Goal: Information Seeking & Learning: Learn about a topic

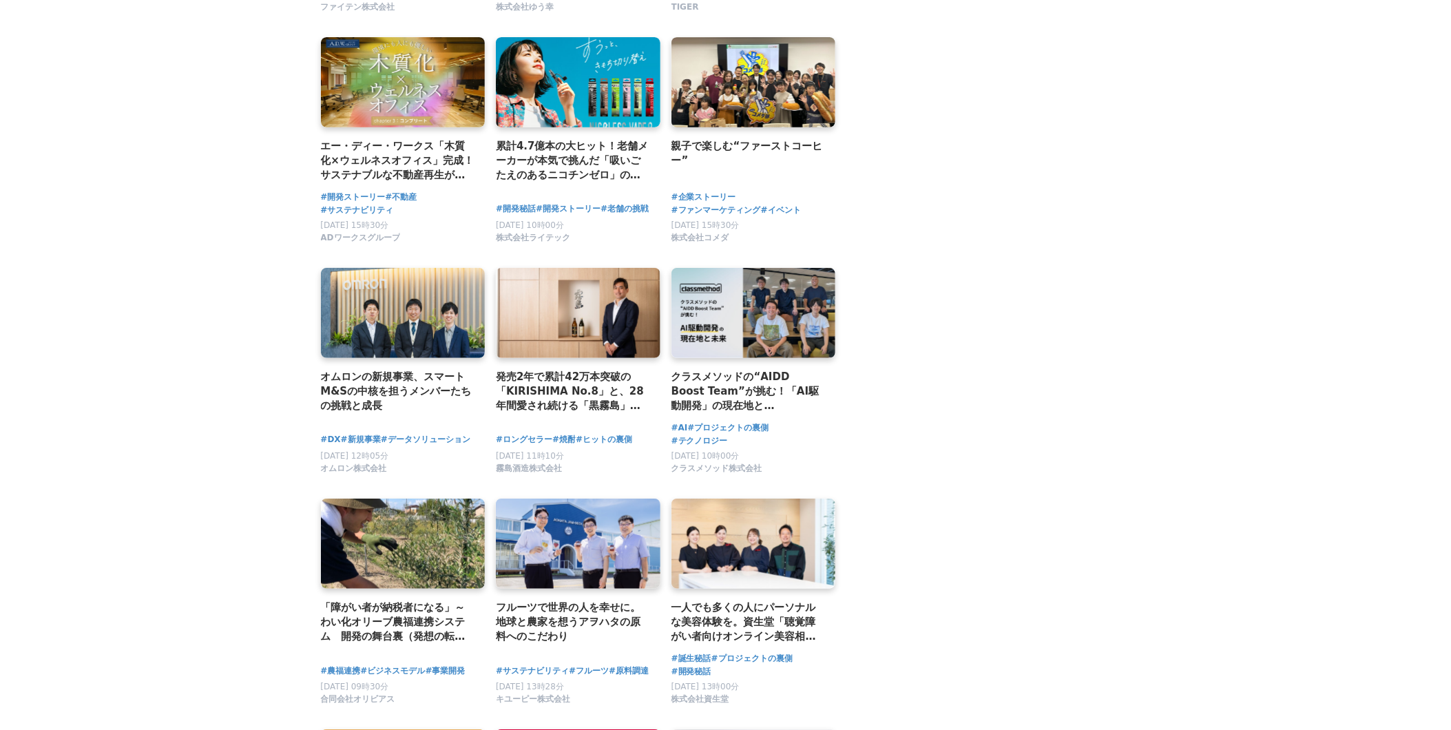
scroll to position [2371, 0]
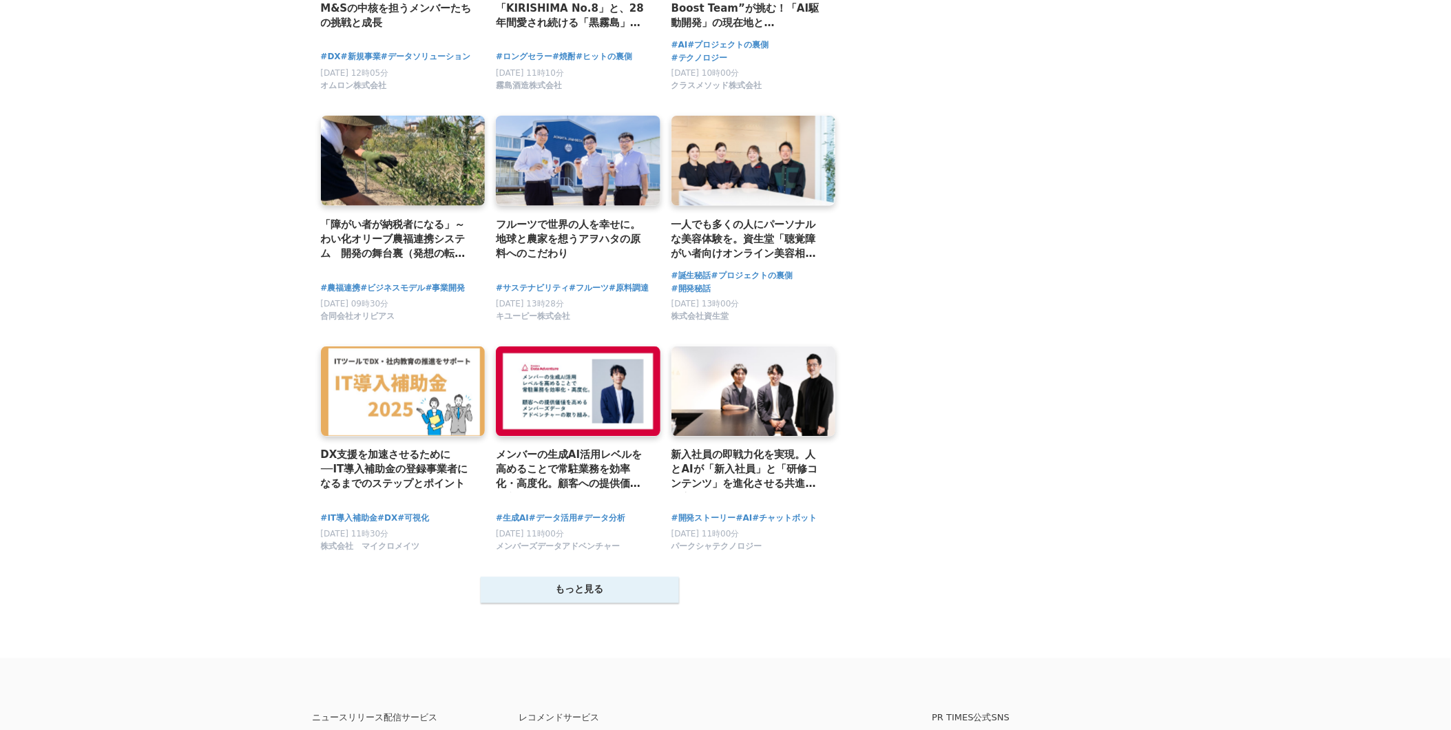
click at [563, 603] on button "もっと見る" at bounding box center [580, 590] width 198 height 26
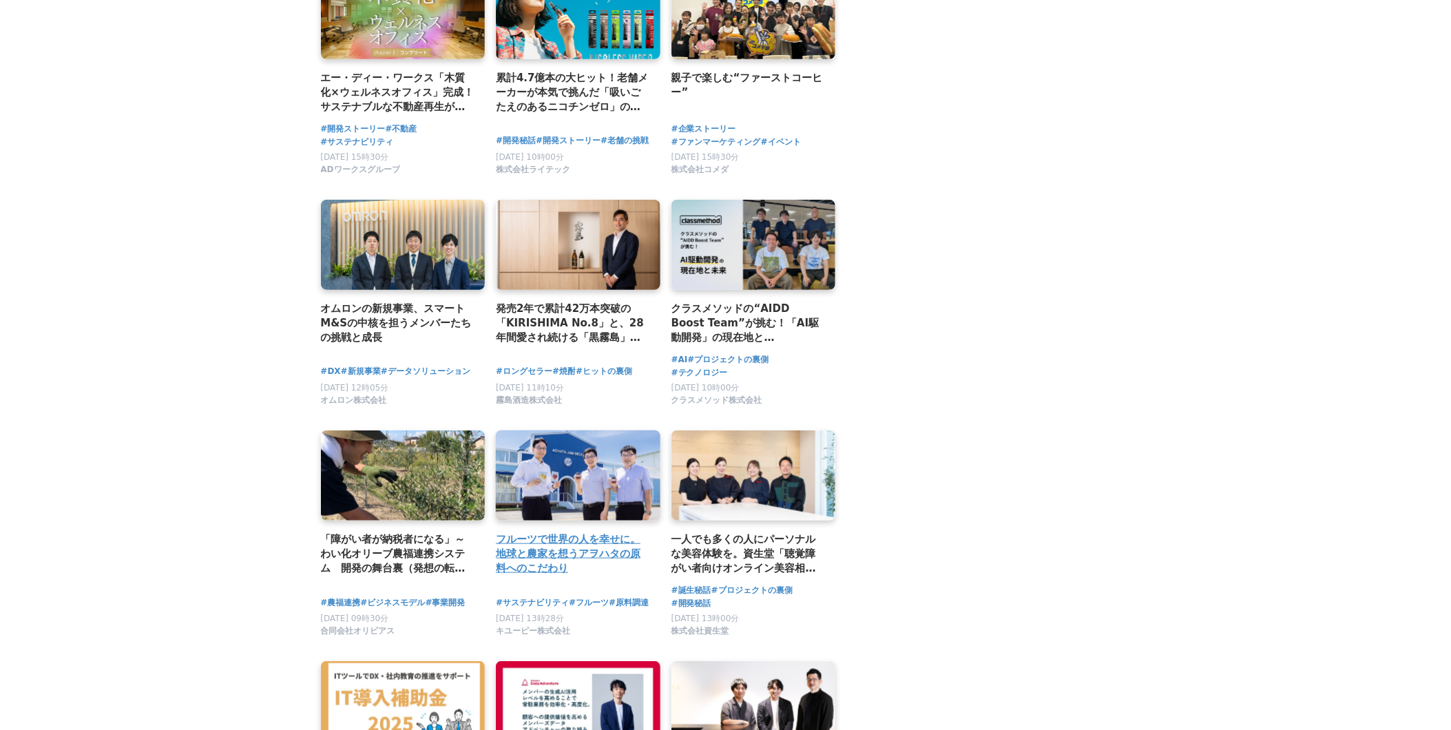
scroll to position [1988, 0]
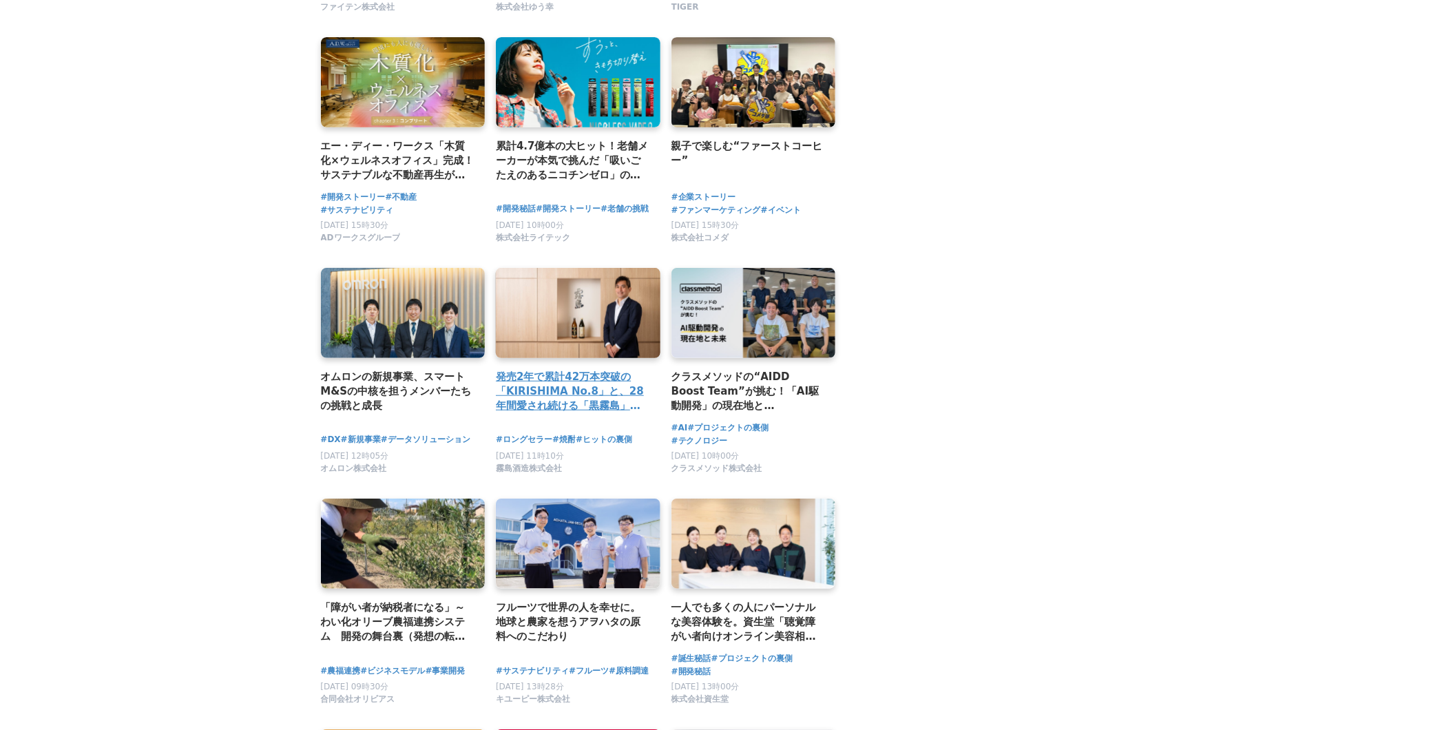
click at [589, 389] on h2 "発売2年で累計42万本突破の「KIRISHIMA No.8」と、28年間愛され続ける「黒霧島」。霧島酒造・新社長が明かす、第四次焼酎ブームの新潮流とは。" at bounding box center [573, 391] width 154 height 45
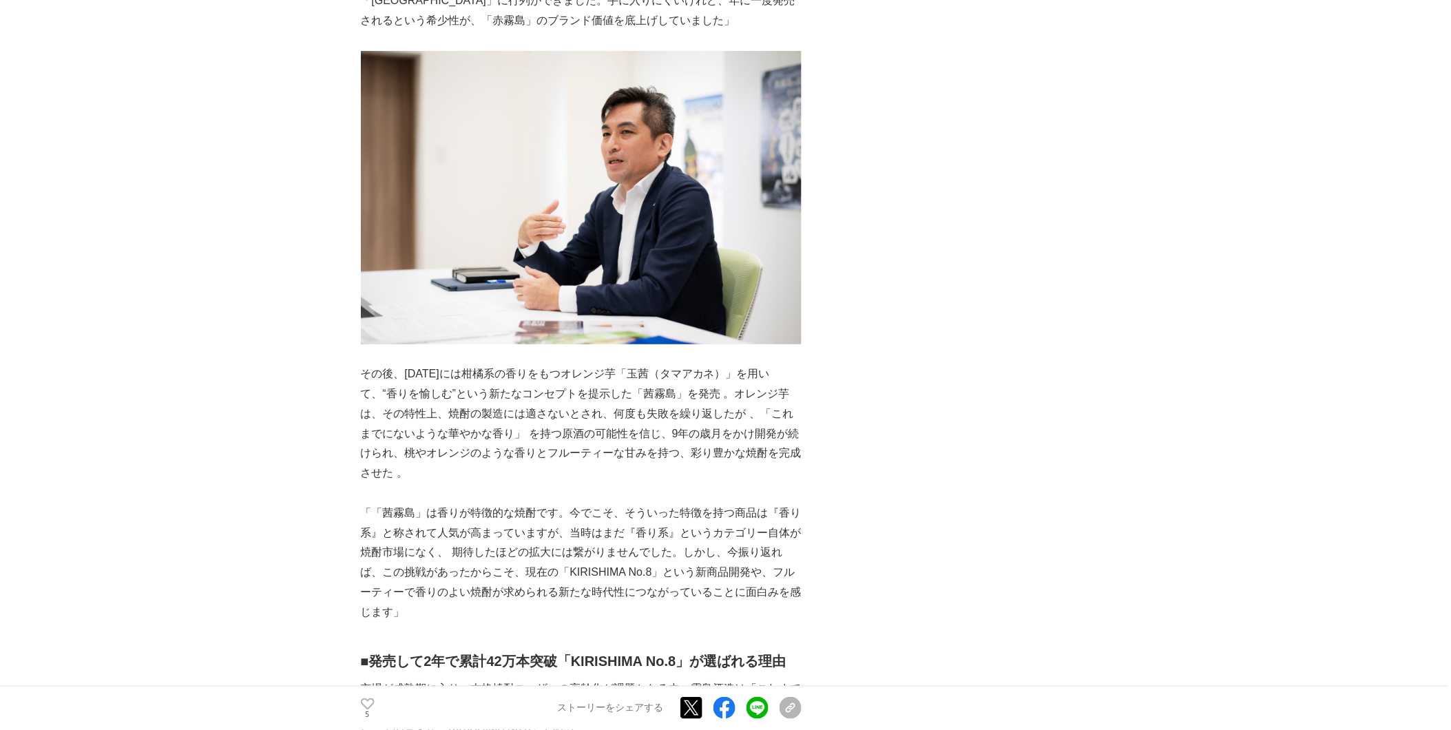
scroll to position [3978, 0]
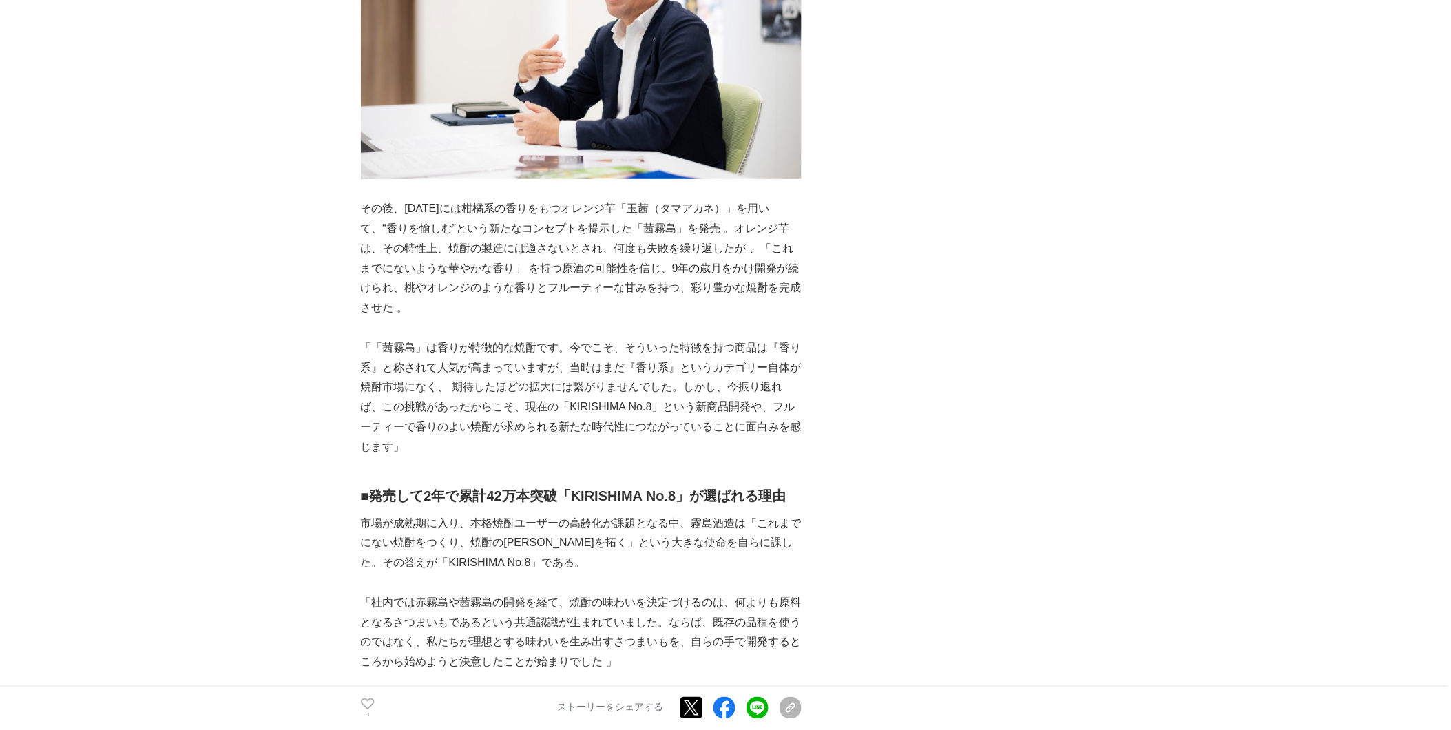
click at [602, 338] on p "「「茜霧島」は香りが特徴的な焼酎です。今でこそ、そういった特徴を持つ商品は『香り系』と称されて人気が高まっていますが、当時はまだ『香り系』というカテゴリー自体…" at bounding box center [581, 397] width 441 height 119
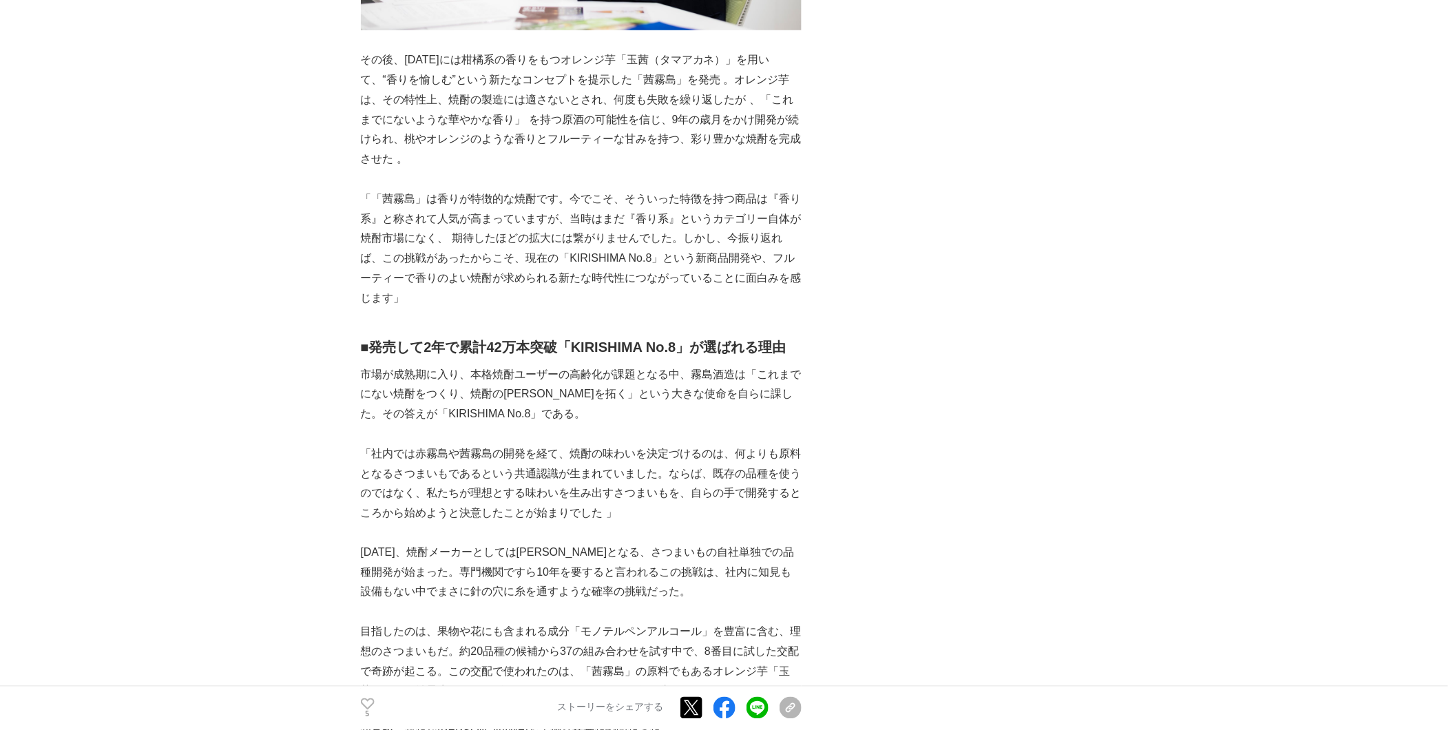
scroll to position [4131, 0]
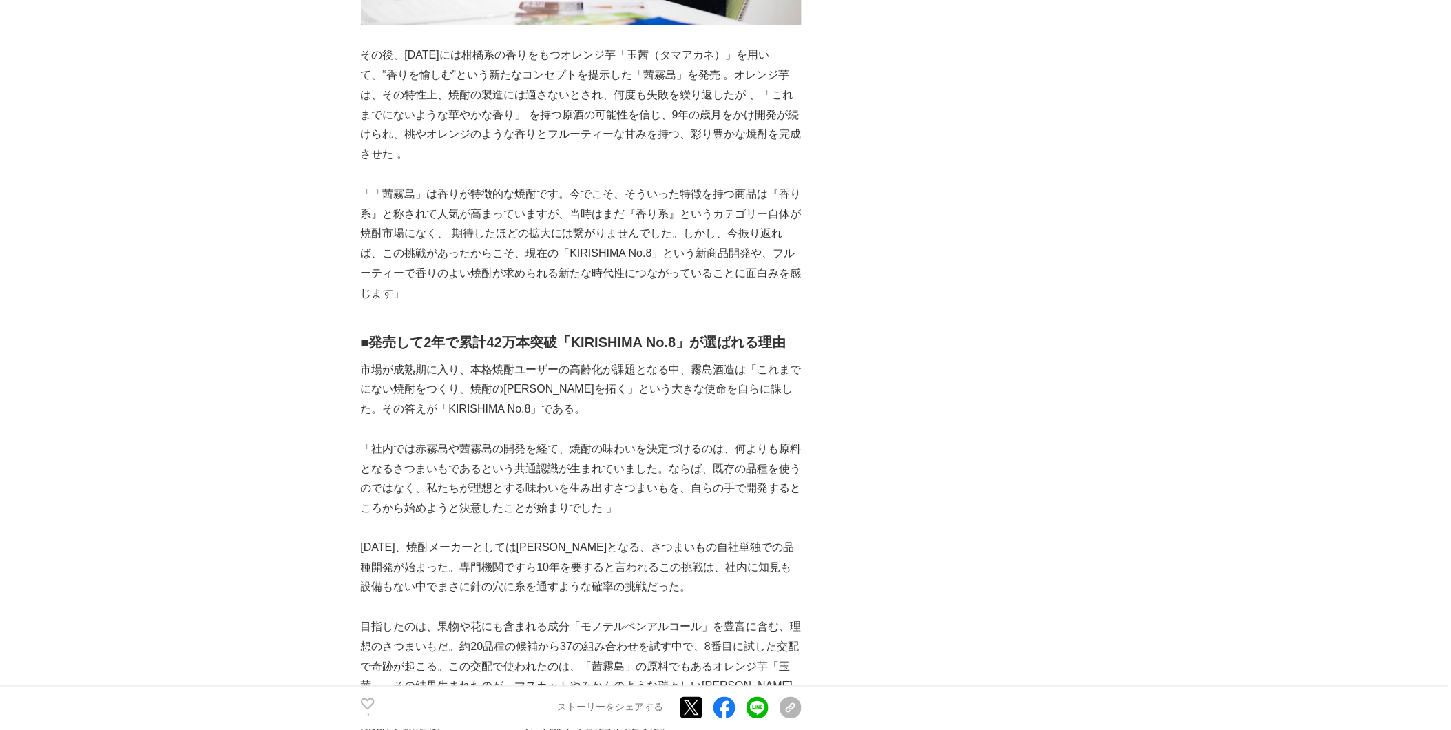
click at [613, 439] on p "「社内では赤霧島や茜霧島の開発を経て、焼酎の味わいを決定づけるのは、何よりも原料となるさつまいもであるという共通認識が生まれていました。ならば、既存の品種を使…" at bounding box center [581, 478] width 441 height 79
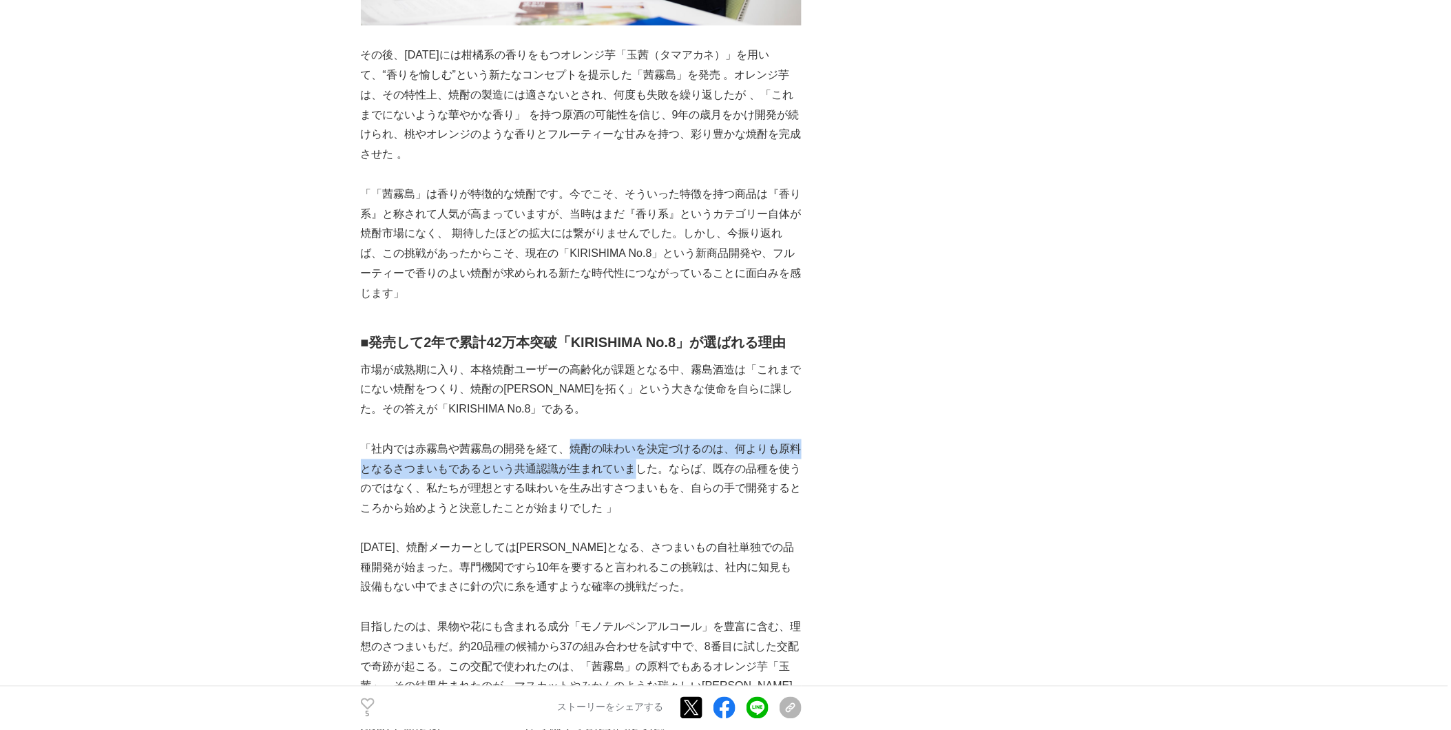
drag, startPoint x: 569, startPoint y: 390, endPoint x: 639, endPoint y: 410, distance: 72.4
click at [639, 439] on p "「社内では赤霧島や茜霧島の開発を経て、焼酎の味わいを決定づけるのは、何よりも原料となるさつまいもであるという共通認識が生まれていました。ならば、既存の品種を使…" at bounding box center [581, 478] width 441 height 79
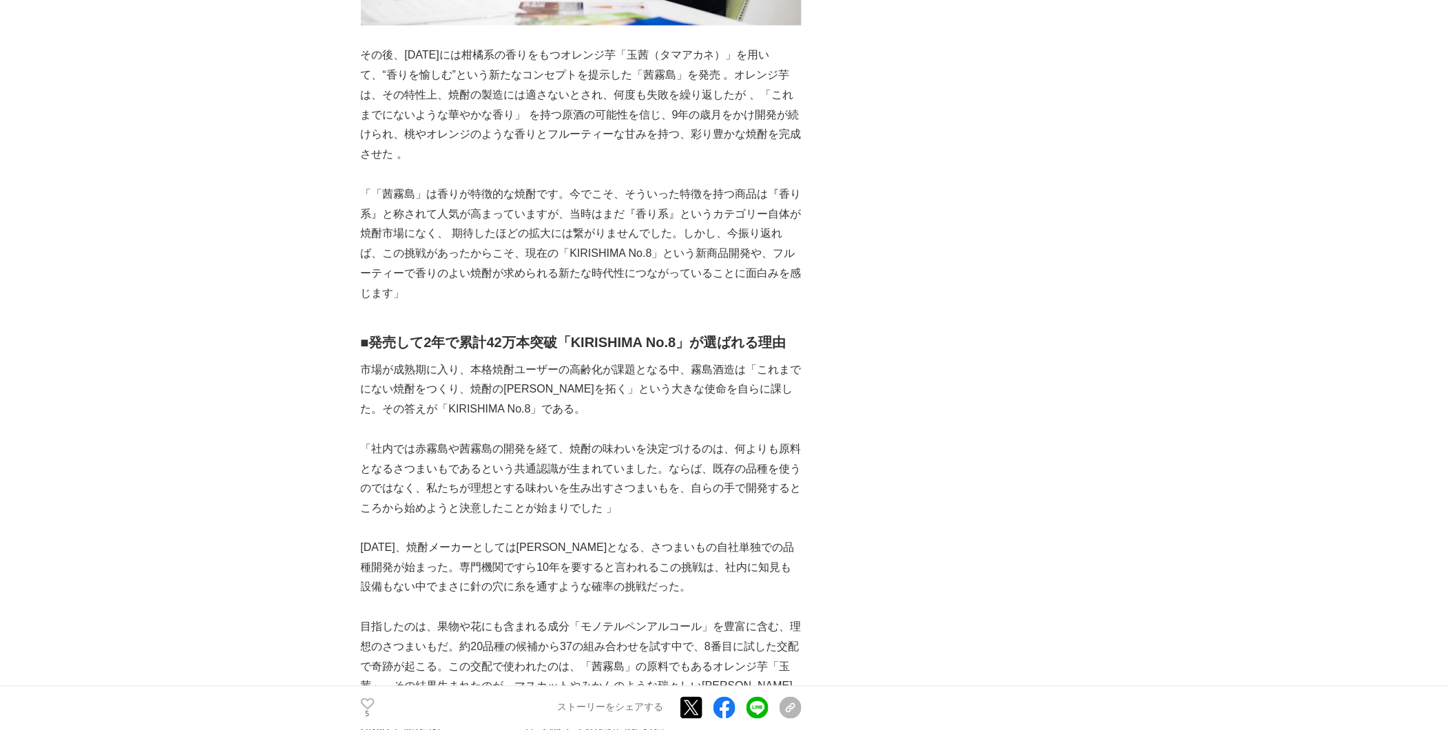
drag, startPoint x: 639, startPoint y: 410, endPoint x: 719, endPoint y: 462, distance: 95.1
click at [719, 518] on p at bounding box center [581, 528] width 441 height 20
drag, startPoint x: 630, startPoint y: 402, endPoint x: 622, endPoint y: 402, distance: 7.6
click at [629, 439] on p "「社内では赤霧島や茜霧島の開発を経て、焼酎の味わいを決定づけるのは、何よりも原料となるさつまいもであるという共通認識が生まれていました。ならば、既存の品種を使…" at bounding box center [581, 478] width 441 height 79
drag, startPoint x: 570, startPoint y: 388, endPoint x: 479, endPoint y: 413, distance: 95.1
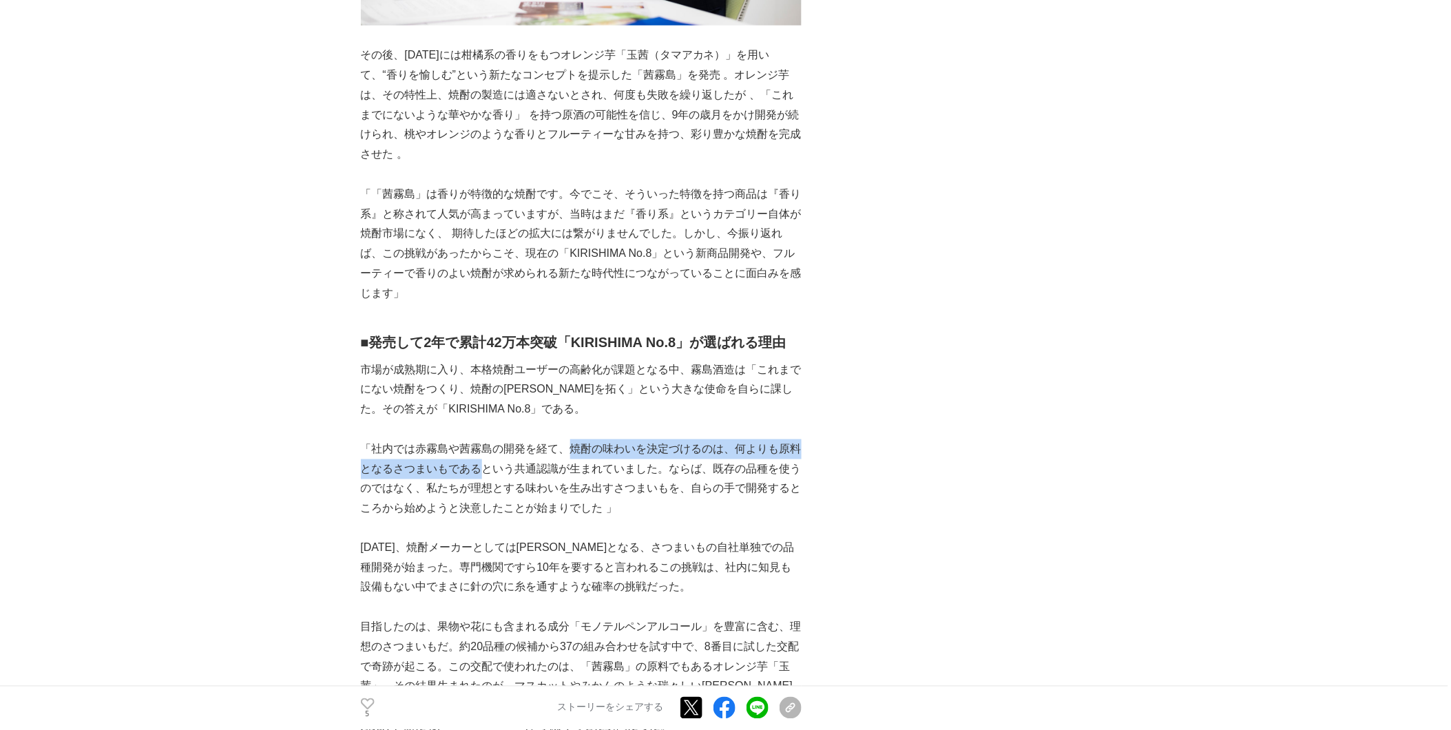
click at [479, 439] on p "「社内では赤霧島や茜霧島の開発を経て、焼酎の味わいを決定づけるのは、何よりも原料となるさつまいもであるという共通認識が生まれていました。ならば、既存の品種を使…" at bounding box center [581, 478] width 441 height 79
copy p "焼酎の味わいを決定づけるのは、何よりも原料となるさつまいもである"
click at [577, 518] on p at bounding box center [581, 528] width 441 height 20
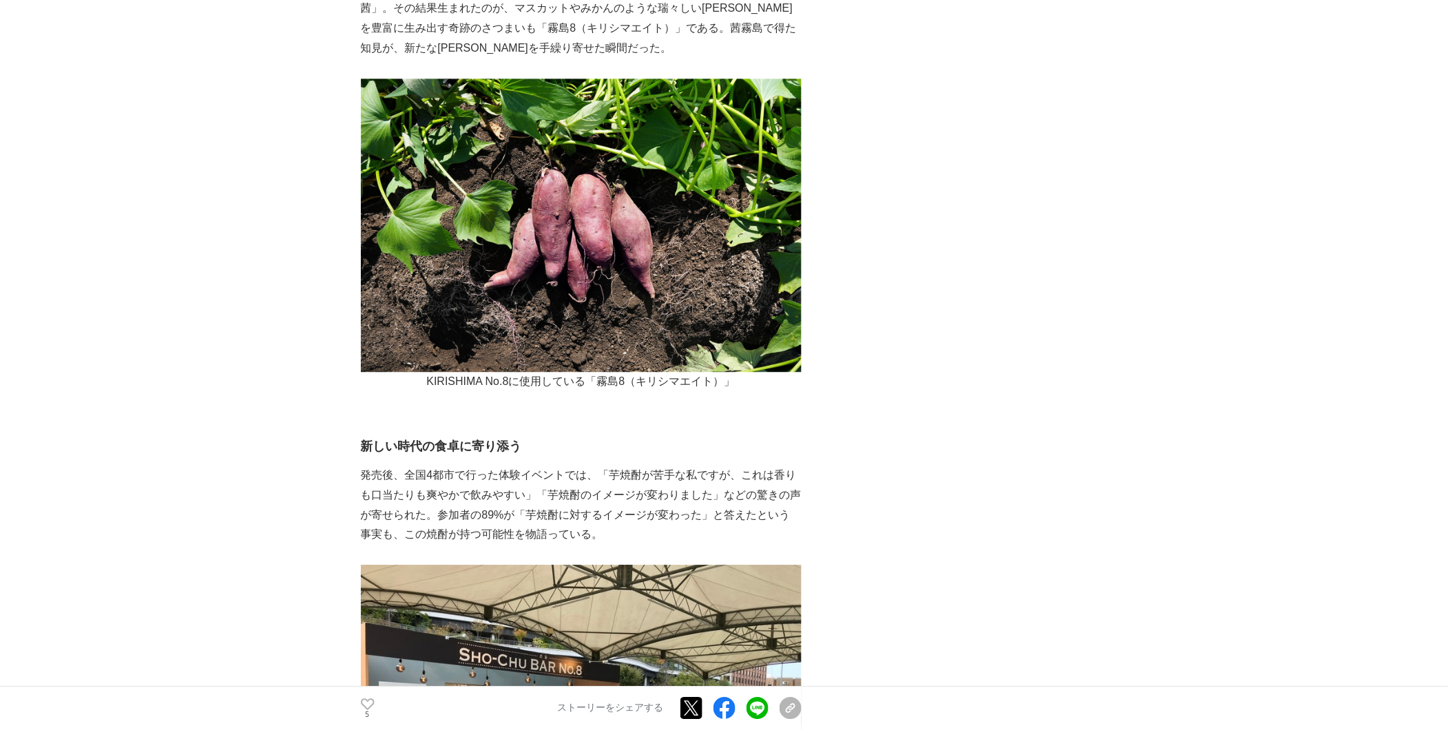
scroll to position [4896, 0]
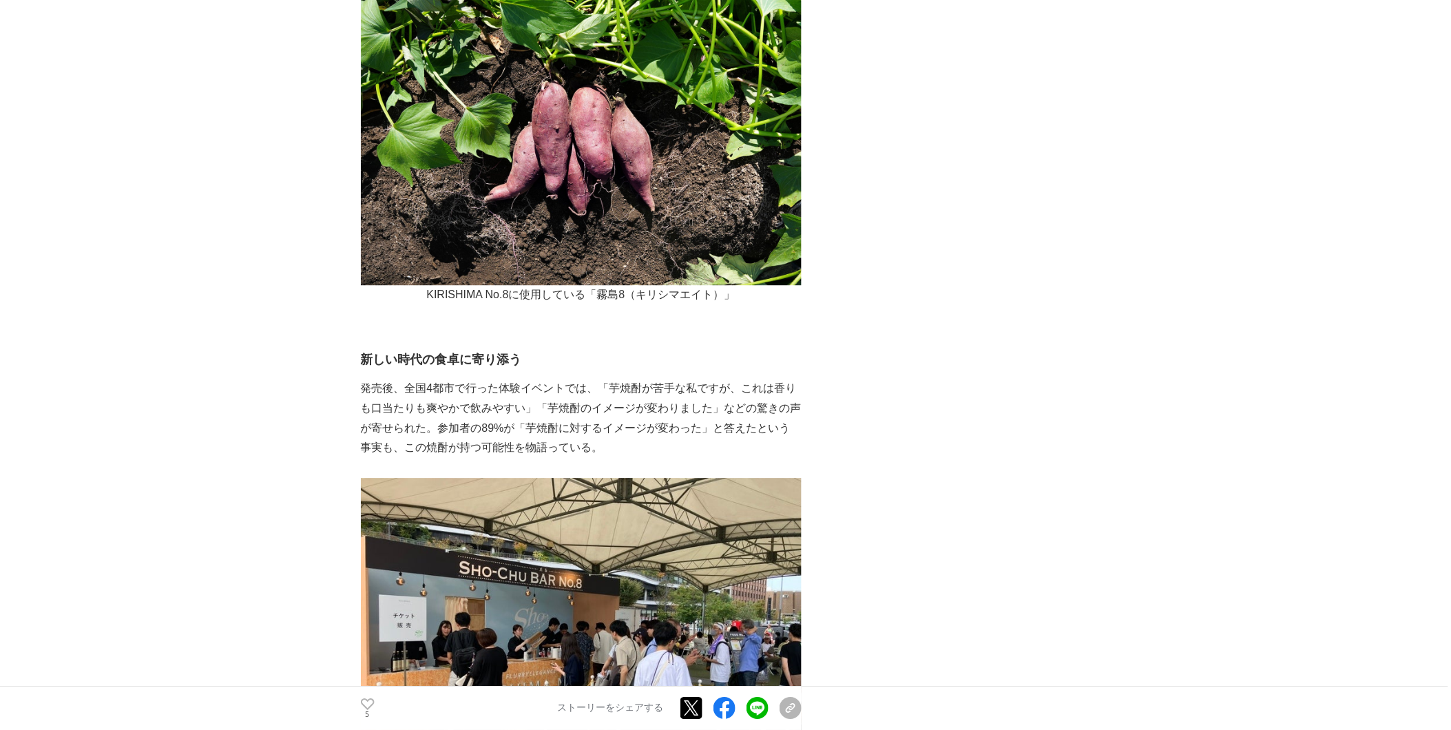
click at [562, 379] on p "発売後、全国4都市で行った体験イベントでは、「芋焼酎が苦手な私ですが、これは香りも口当たりも爽やかで飲みやすい」「芋焼酎のイメージが変わりました」などの驚きの…" at bounding box center [581, 418] width 441 height 79
click at [609, 379] on p "発売後、全国4都市で行った体験イベントでは、「芋焼酎が苦手な私ですが、これは香りも口当たりも爽やかで飲みやすい」「芋焼酎のイメージが変わりました」などの驚きの…" at bounding box center [581, 418] width 441 height 79
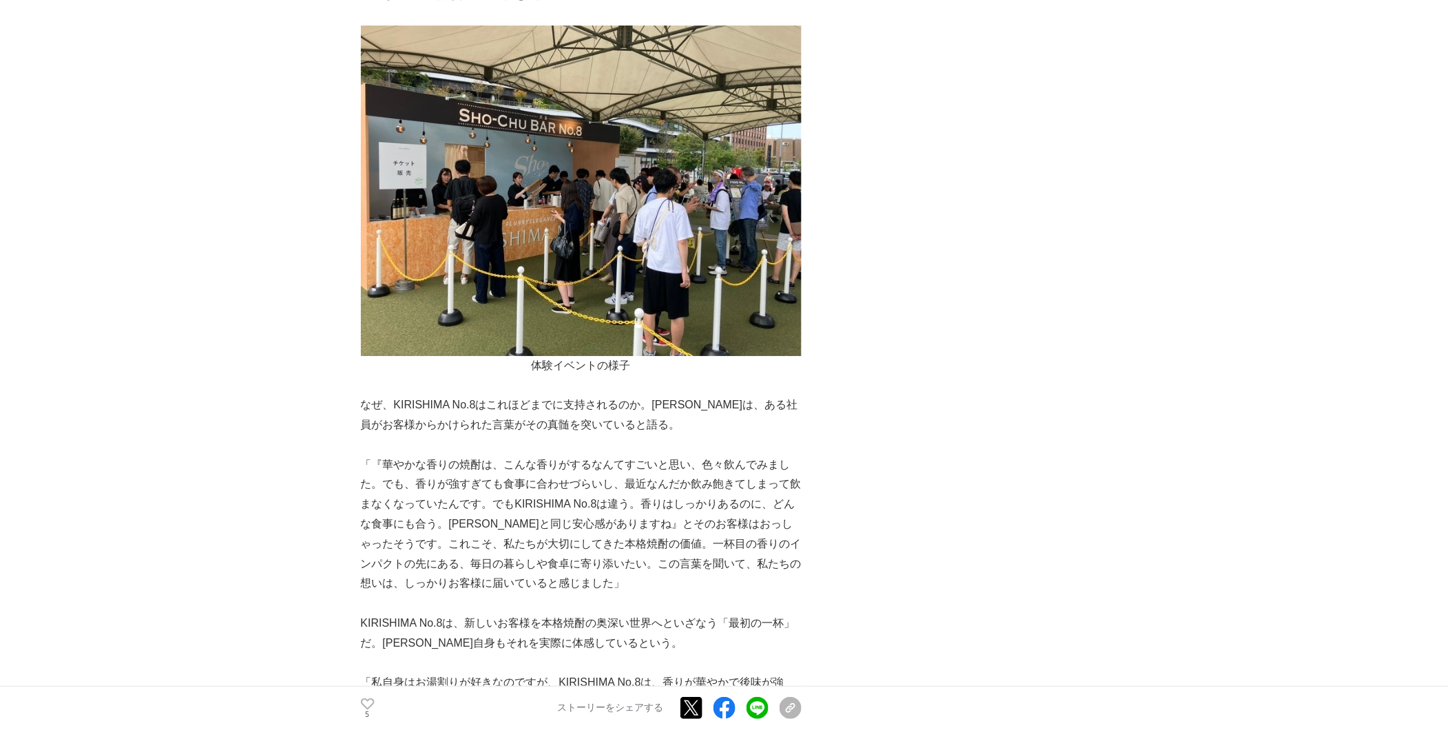
scroll to position [5355, 0]
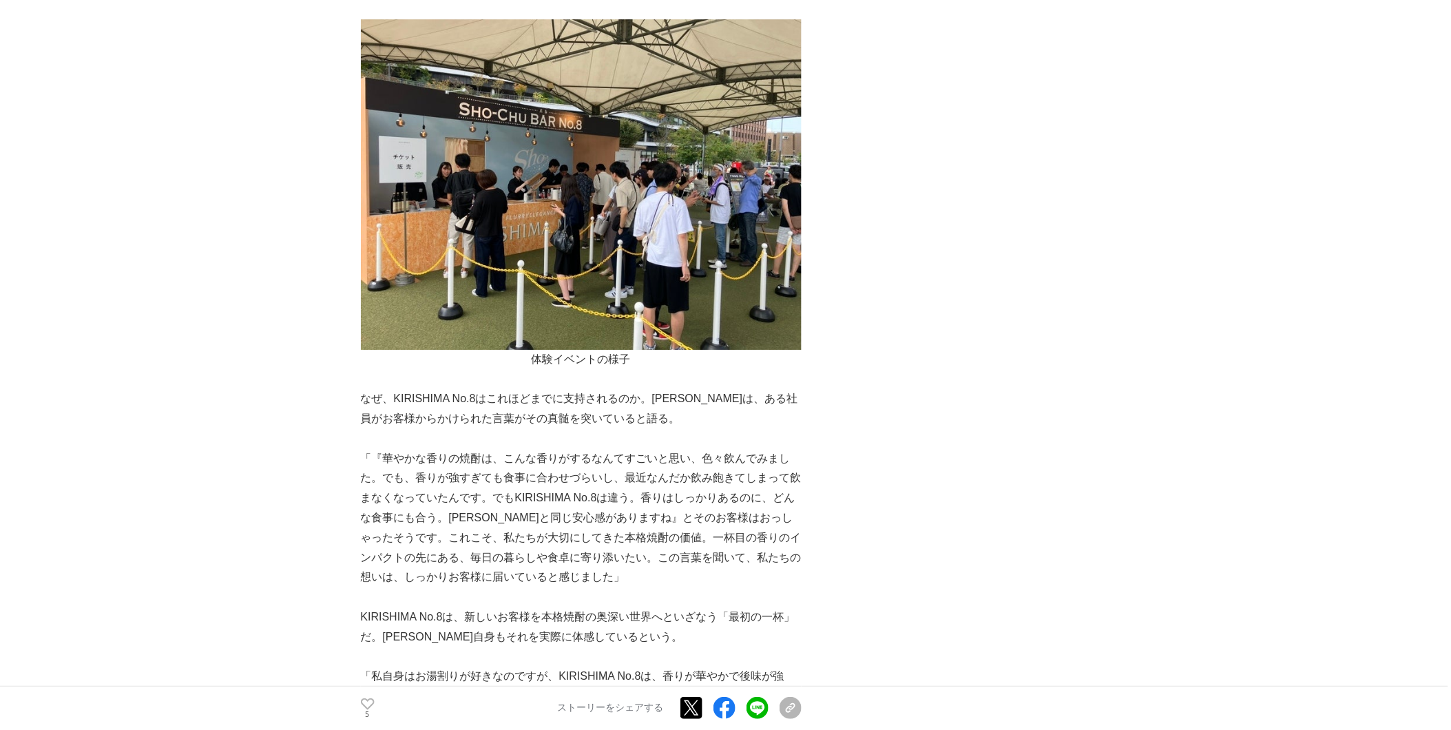
click at [426, 429] on p at bounding box center [581, 439] width 441 height 20
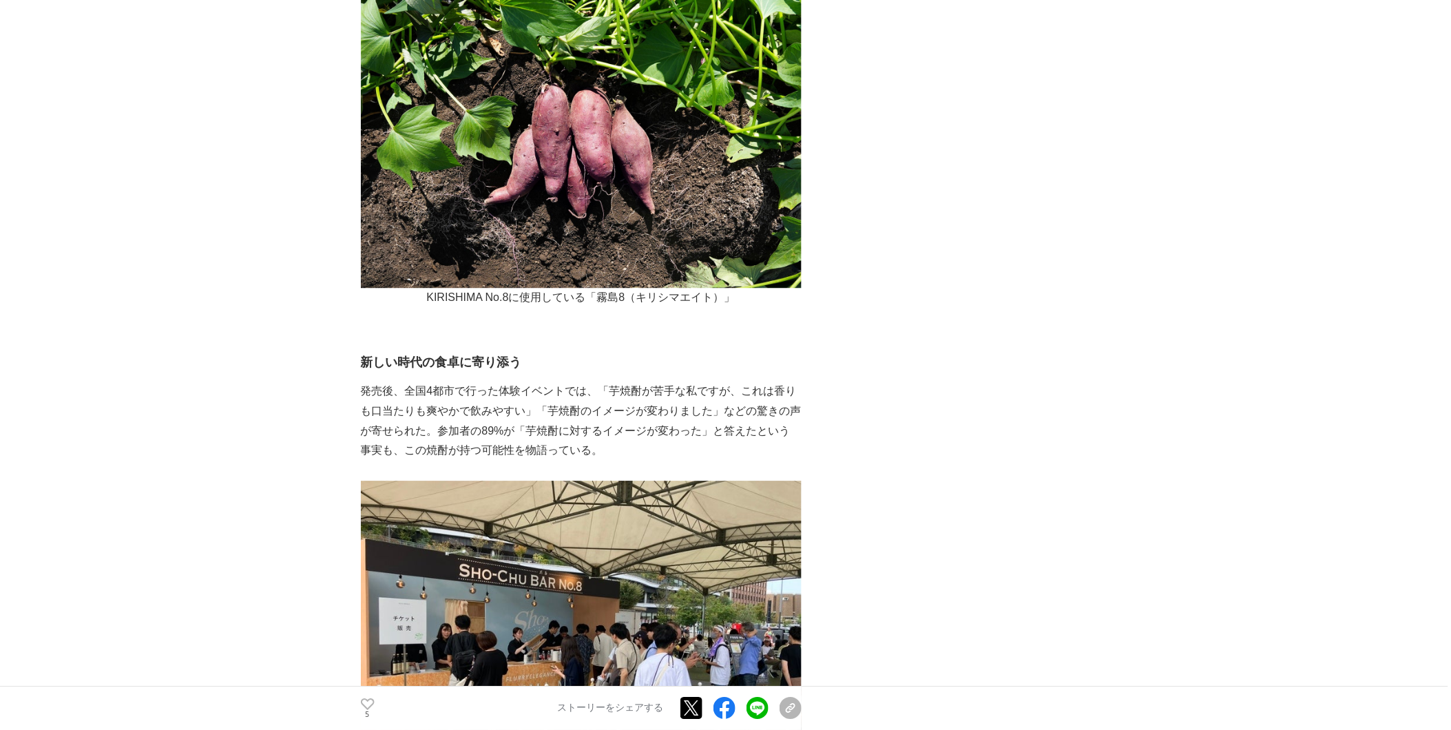
scroll to position [4820, 0]
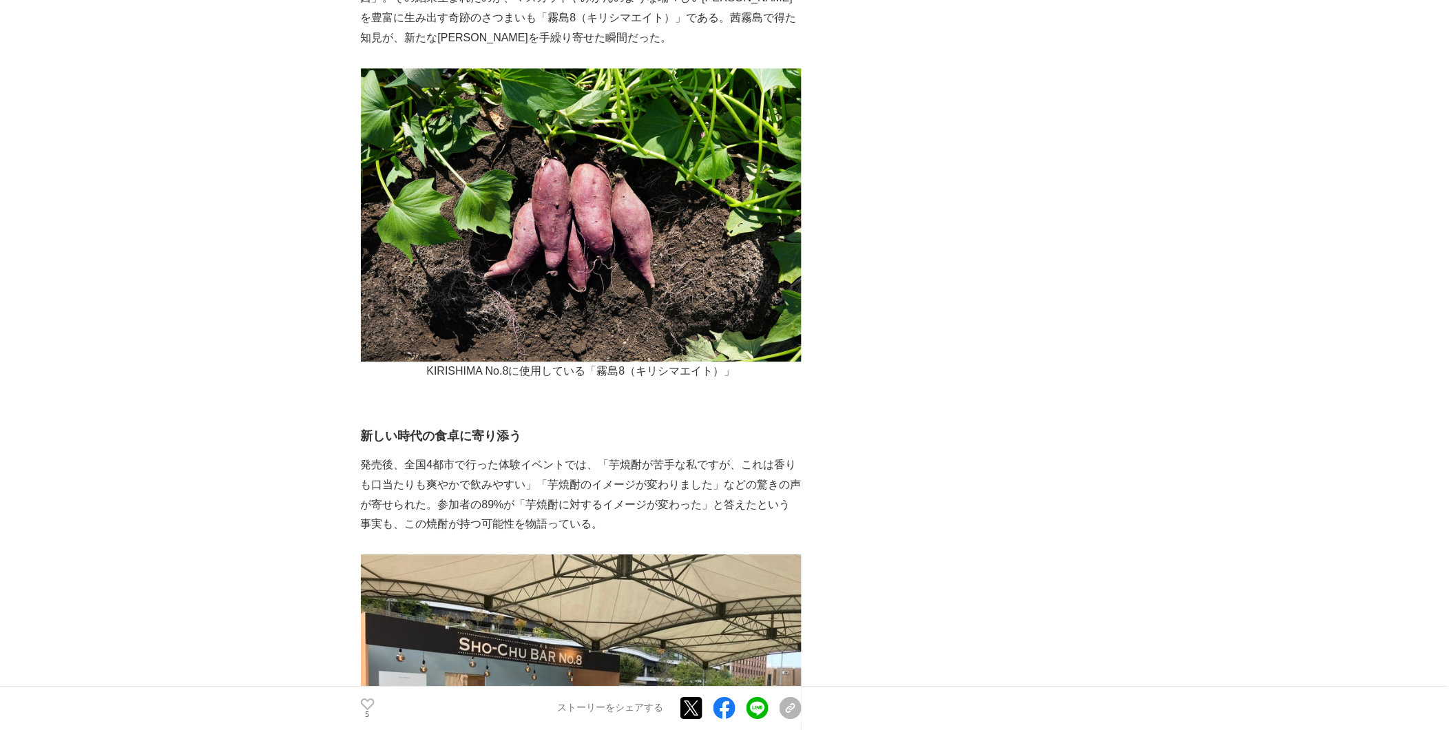
click at [361, 455] on p "発売後、全国4都市で行った体験イベントでは、「芋焼酎が苦手な私ですが、これは香りも口当たりも爽やかで飲みやすい」「芋焼酎のイメージが変わりました」などの驚きの…" at bounding box center [581, 494] width 441 height 79
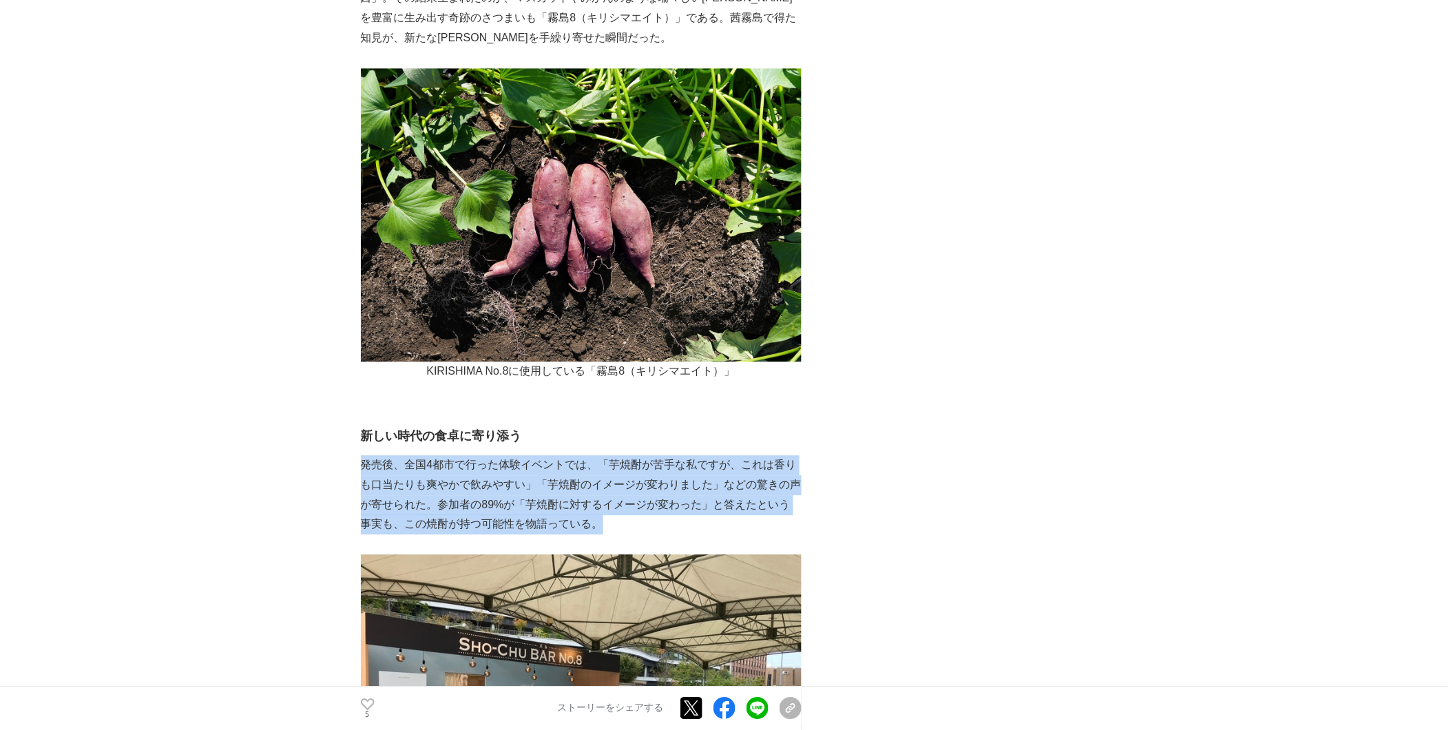
drag, startPoint x: 362, startPoint y: 408, endPoint x: 631, endPoint y: 459, distance: 274.0
click at [631, 459] on p "発売後、全国4都市で行った体験イベントでは、「芋焼酎が苦手な私ですが、これは香りも口当たりも爽やかで飲みやすい」「芋焼酎のイメージが変わりました」などの驚きの…" at bounding box center [581, 494] width 441 height 79
copy p "発売後、全国4都市で行った体験イベントでは、「芋焼酎が苦手な私ですが、これは香りも口当たりも爽やかで飲みやすい」「芋焼酎のイメージが変わりました」などの驚きの…"
click at [756, 455] on p "発売後、全国4都市で行った体験イベントでは、「芋焼酎が苦手な私ですが、これは香りも口当たりも爽やかで飲みやすい」「芋焼酎のイメージが変わりました」などの驚きの…" at bounding box center [581, 494] width 441 height 79
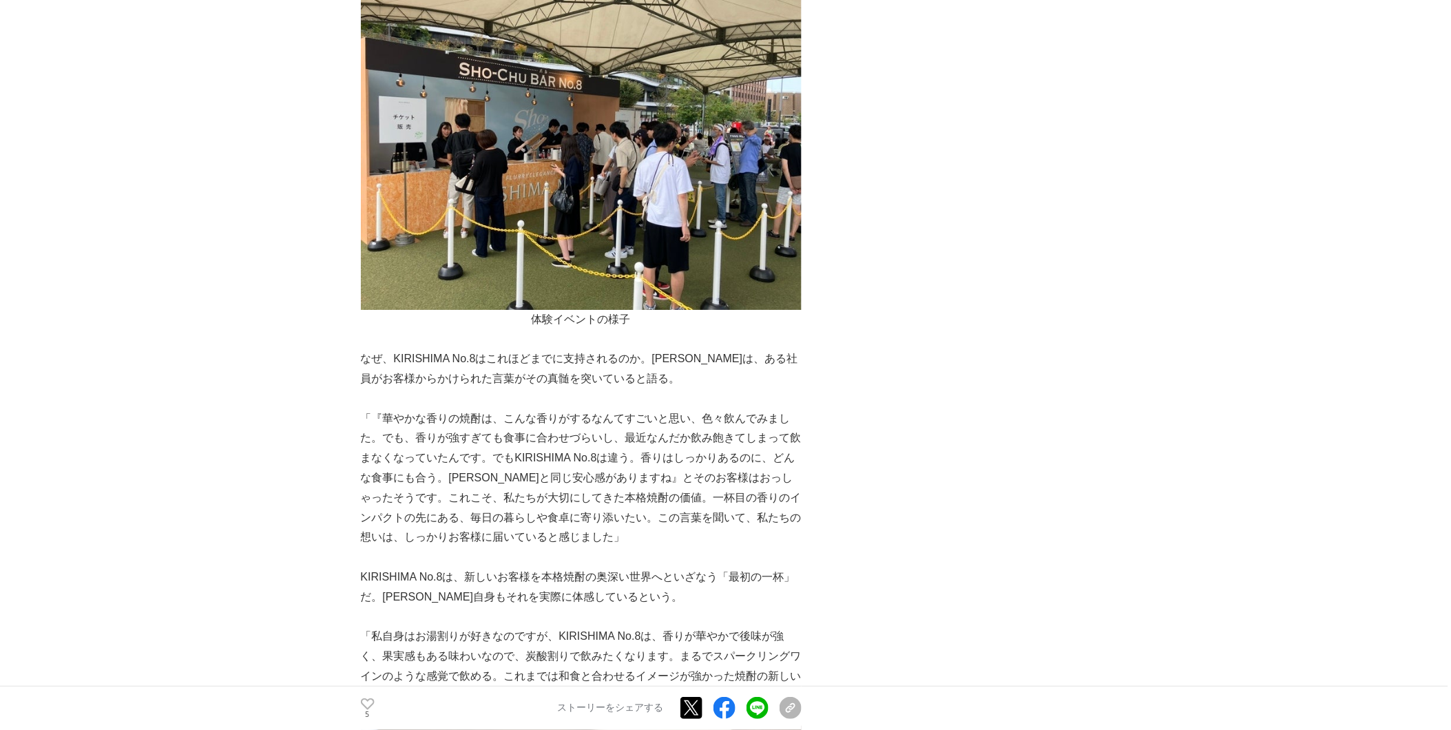
scroll to position [5431, 0]
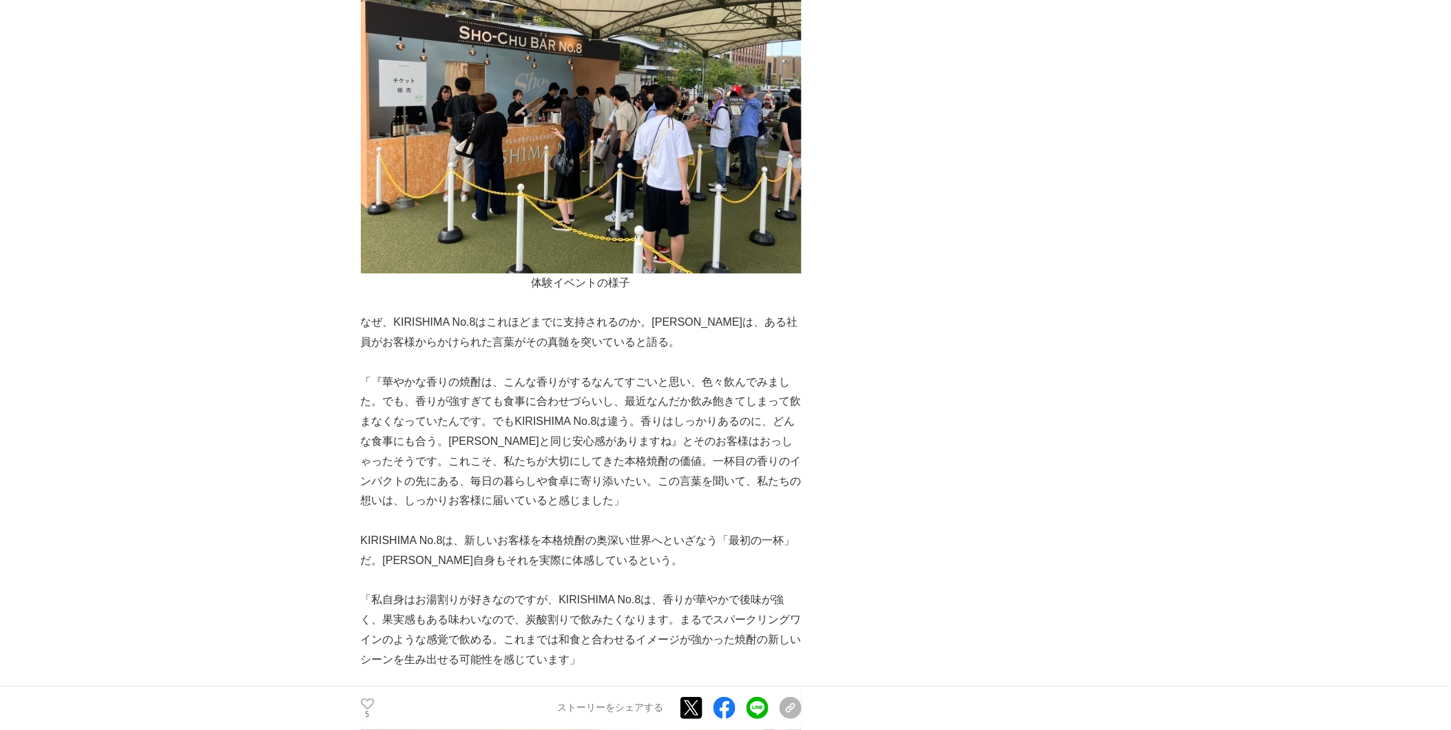
click at [485, 404] on p "「『華やかな香りの焼酎は、こんな香りがするなんてすごいと思い、色々飲んでみました。でも、香りが強すぎても食事に合わせづらいし、最近なんだか飲み飽きてしまって飲…" at bounding box center [581, 441] width 441 height 139
click at [545, 430] on p "「『華やかな香りの焼酎は、こんな香りがするなんてすごいと思い、色々飲んでみました。でも、香りが強すぎても食事に合わせづらいし、最近なんだか飲み飽きてしまって飲…" at bounding box center [581, 441] width 441 height 139
click at [554, 435] on p "「『華やかな香りの焼酎は、こんな香りがするなんてすごいと思い、色々飲んでみました。でも、香りが強すぎても食事に合わせづらいし、最近なんだか飲み飽きてしまって飲…" at bounding box center [581, 441] width 441 height 139
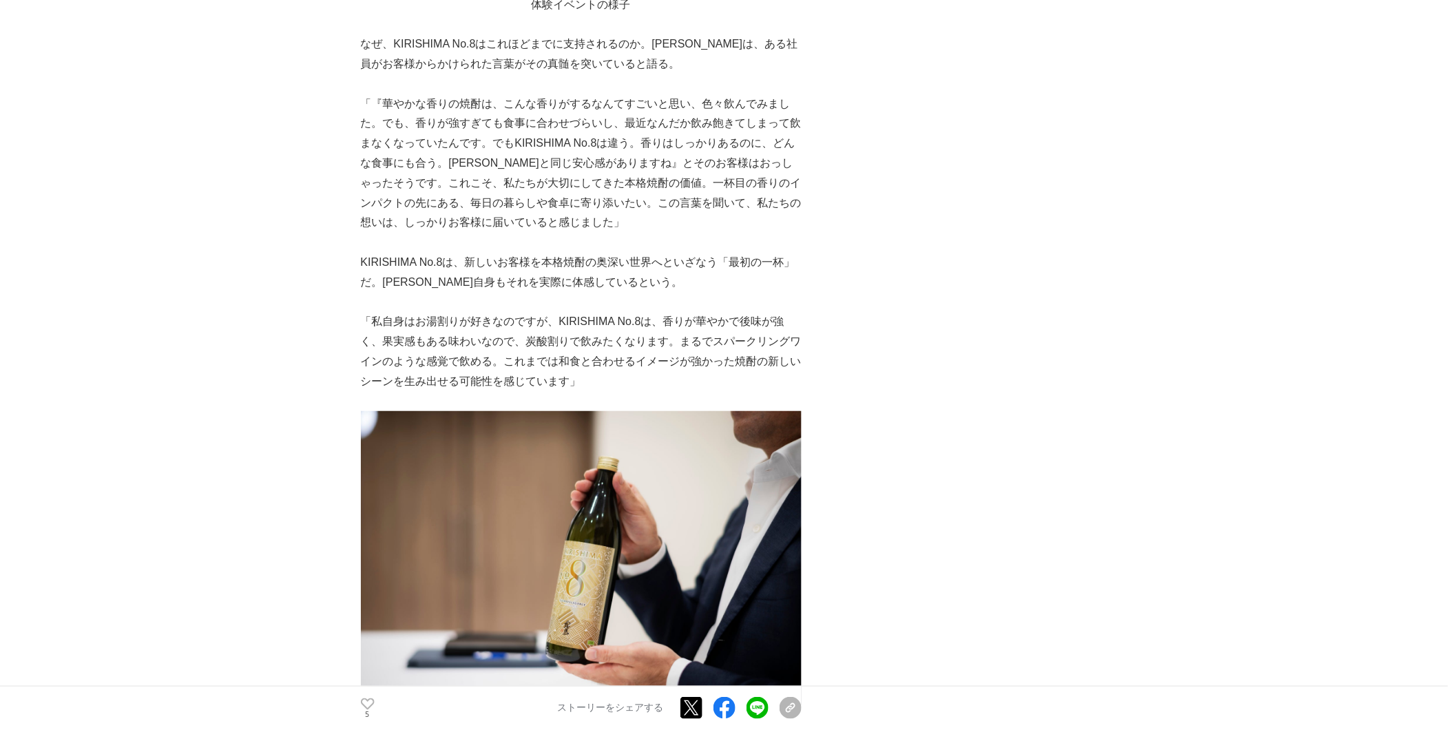
scroll to position [5585, 0]
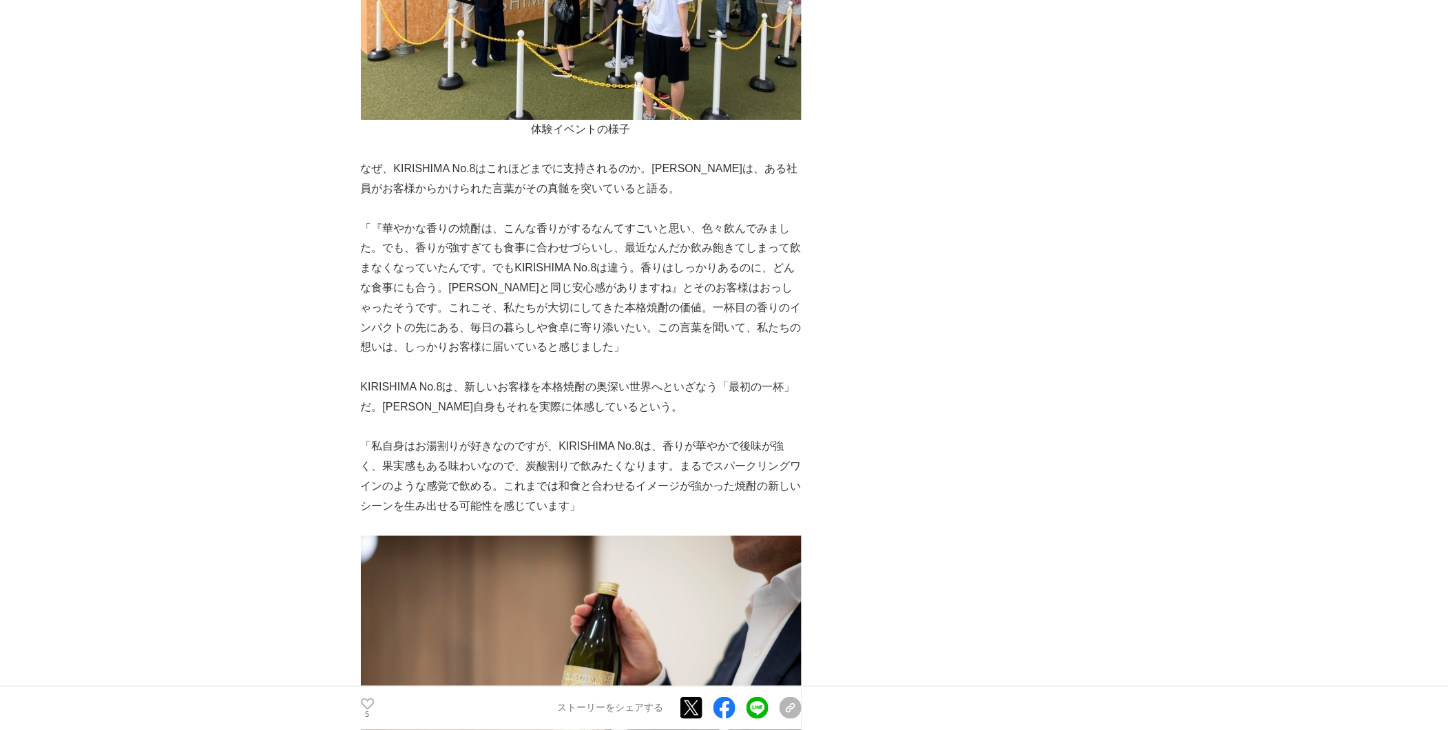
click at [587, 437] on p "「私自身はお湯割りが好きなのですが、KIRISHIMA No.8は、香りが華やかで後味が強く、果実感もある味わいなので、炭酸割りで飲みたくなります。まるでスパ…" at bounding box center [581, 476] width 441 height 79
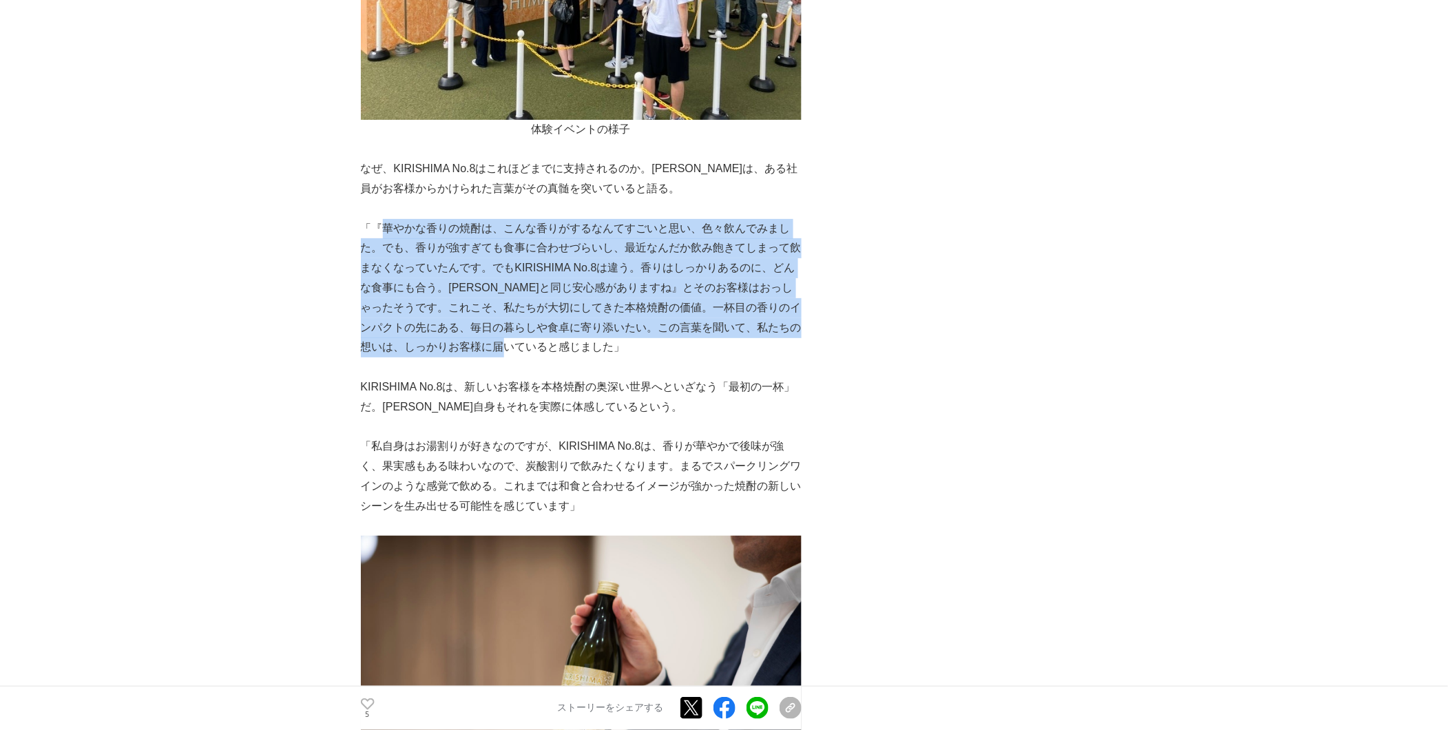
drag, startPoint x: 379, startPoint y: 170, endPoint x: 548, endPoint y: 286, distance: 205.5
click at [548, 286] on p "「『華やかな香りの焼酎は、こんな香りがするなんてすごいと思い、色々飲んでみました。でも、香りが強すぎても食事に合わせづらいし、最近なんだか飲み飽きてしまって飲…" at bounding box center [581, 288] width 441 height 139
copy p "華やかな香りの焼酎は、こんな香りがするなんてすごいと思い、色々飲んでみました。でも、香りが強すぎても食事に合わせづらいし、最近なんだか飲み飽きてしまって飲まな…"
click at [778, 417] on p at bounding box center [581, 427] width 441 height 20
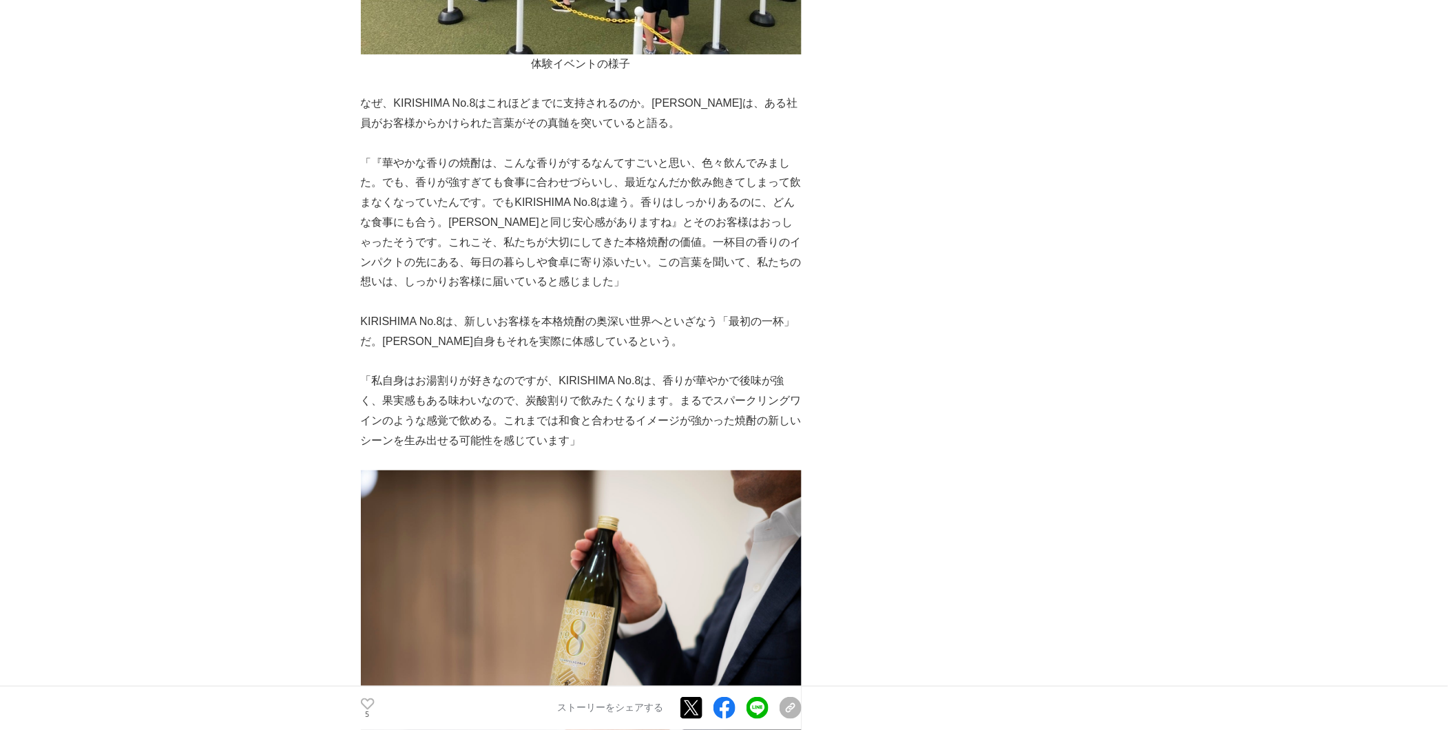
scroll to position [5738, 0]
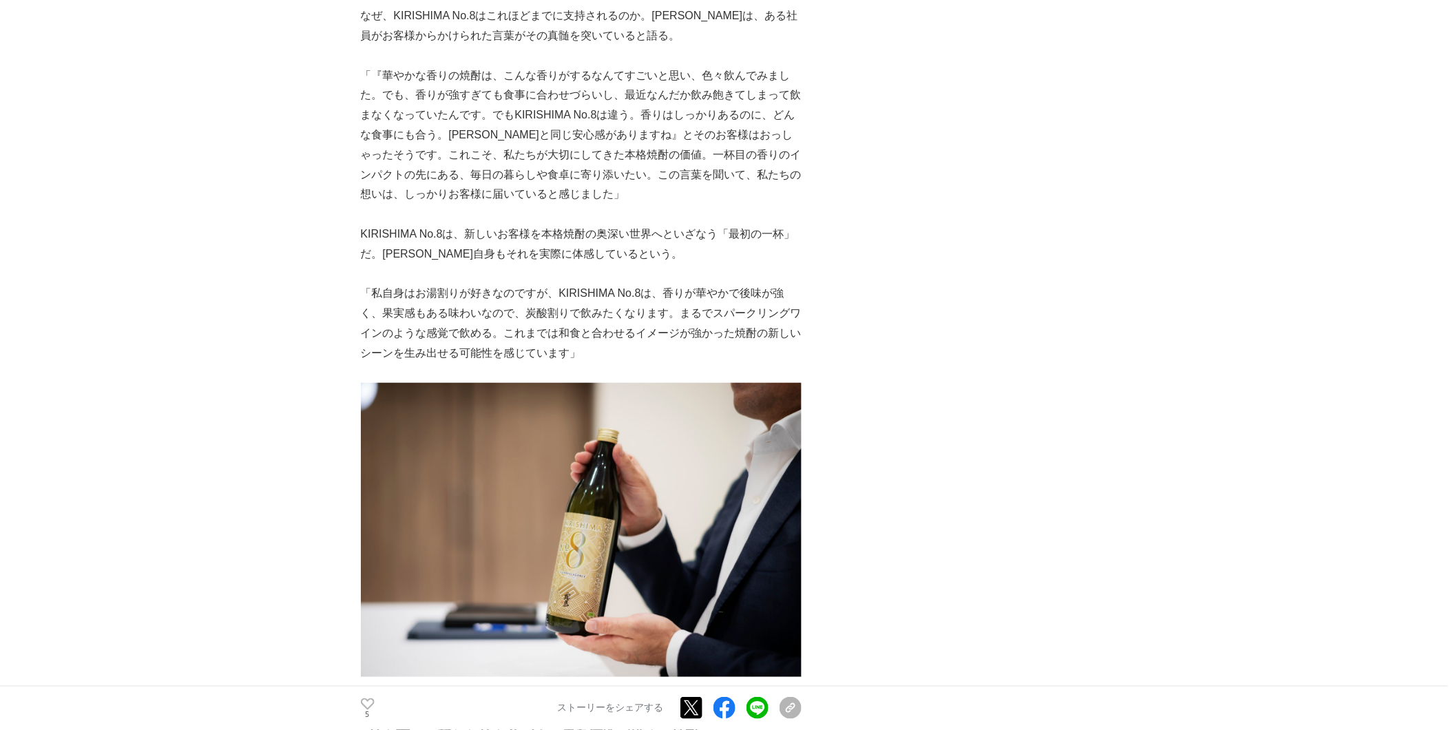
click at [670, 284] on p "「私自身はお湯割りが好きなのですが、KIRISHIMA No.8は、香りが華やかで後味が強く、果実感もある味わいなので、炭酸割りで飲みたくなります。まるでスパ…" at bounding box center [581, 323] width 441 height 79
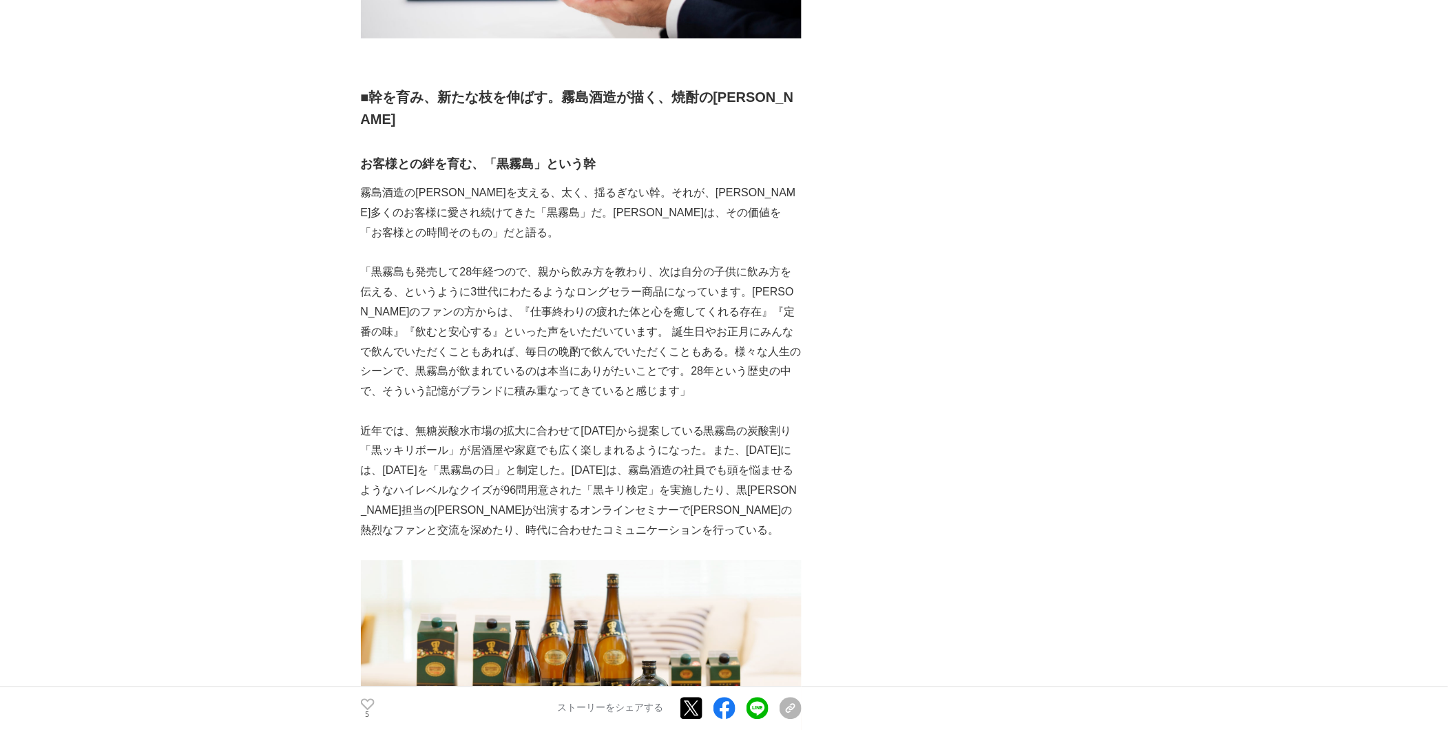
click at [691, 282] on p "「黒霧島も発売して28年経つので、親から飲み方を教わり、次は自分の子供に飲み方を伝える、というように3世代にわたるようなロングセラー商品になっています。[PE…" at bounding box center [581, 332] width 441 height 139
click at [633, 281] on p "「黒霧島も発売して28年経つので、親から飲み方を教わり、次は自分の子供に飲み方を伝える、というように3世代にわたるようなロングセラー商品になっています。[PE…" at bounding box center [581, 332] width 441 height 139
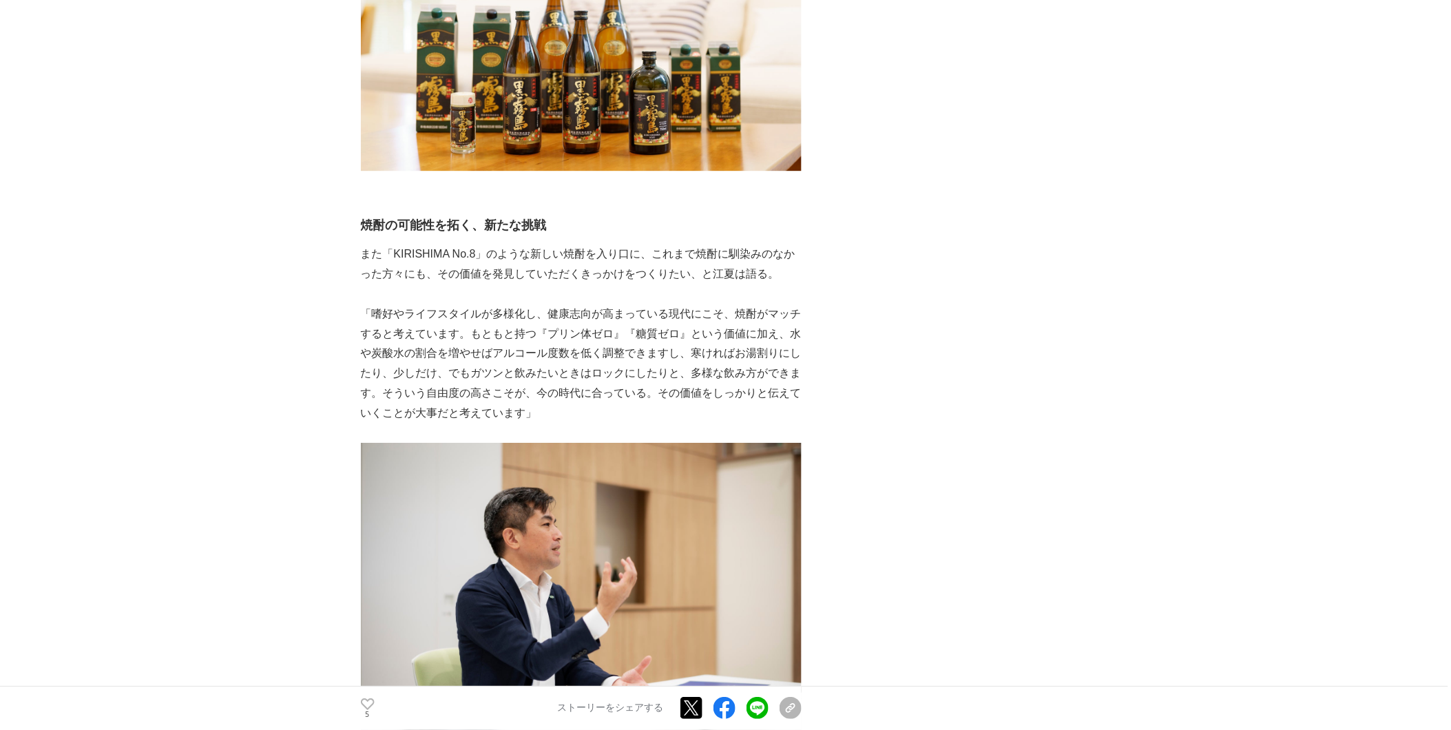
scroll to position [6987, 0]
click at [648, 303] on p "「嗜好やライフスタイルが多様化し、健康志向が高まっている現代にこそ、焼酎がマッチすると考えています。もともと持つ『プリン体ゼロ』『糖質ゼロ』という価値に加え、…" at bounding box center [581, 362] width 441 height 119
click at [587, 303] on p "「嗜好やライフスタイルが多様化し、健康志向が高まっている現代にこそ、焼酎がマッチすると考えています。もともと持つ『プリン体ゼロ』『糖質ゼロ』という価値に加え、…" at bounding box center [581, 362] width 441 height 119
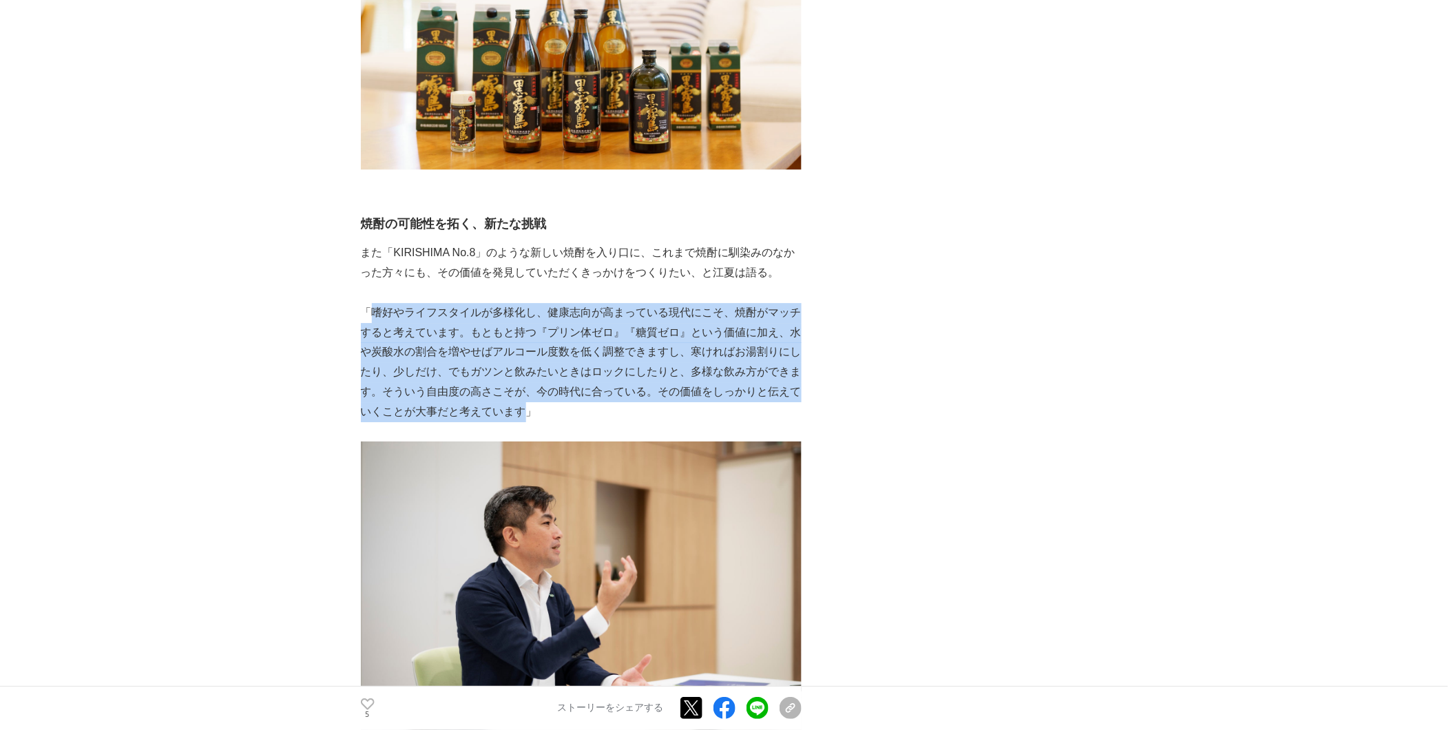
drag, startPoint x: 375, startPoint y: 212, endPoint x: 530, endPoint y: 305, distance: 181.3
click at [530, 305] on p "「嗜好やライフスタイルが多様化し、健康志向が高まっている現代にこそ、焼酎がマッチすると考えています。もともと持つ『プリン体ゼロ』『糖質ゼロ』という価値に加え、…" at bounding box center [581, 362] width 441 height 119
copy p "嗜好やライフスタイルが多様化し、健康志向が高まっている現代にこそ、焼酎がマッチすると考えています。もともと持つ『プリン体ゼロ』『糖質ゼロ』という価値に加え、水…"
